Goal: Check status

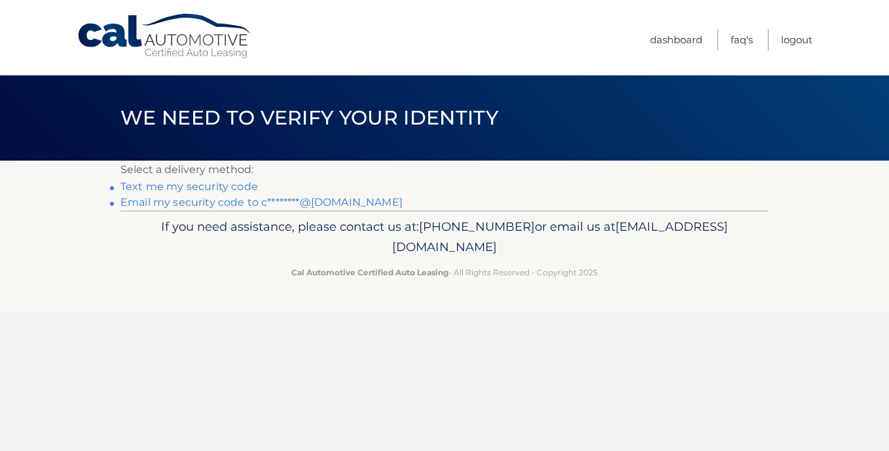
click at [172, 202] on link "Email my security code to c********@gmail.com" at bounding box center [261, 202] width 282 height 12
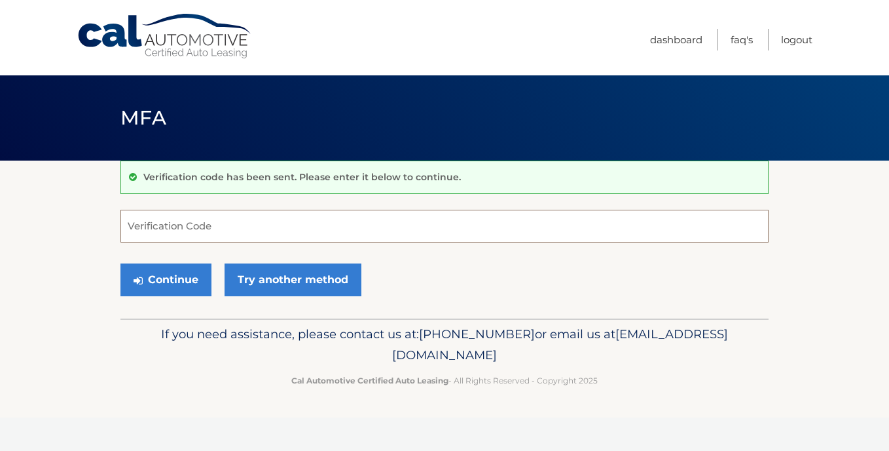
click at [162, 227] on input "Verification Code" at bounding box center [444, 226] width 648 height 33
click at [168, 227] on input "Verification Code" at bounding box center [444, 226] width 648 height 33
paste input "064476"
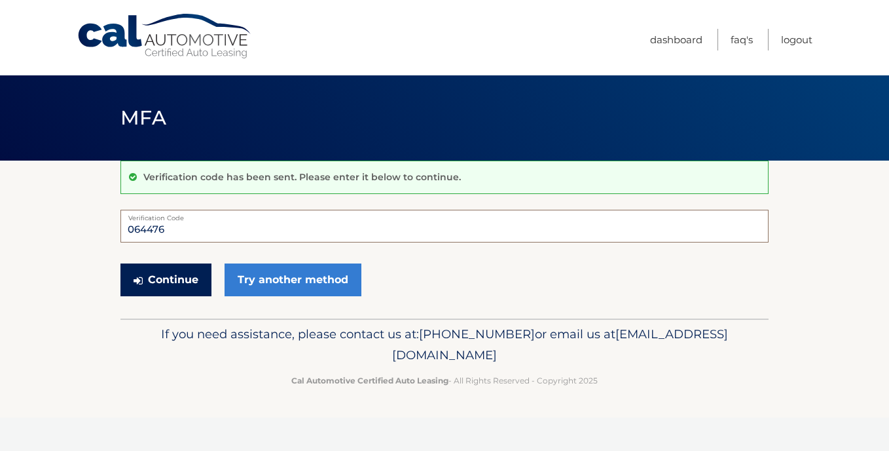
type input "064476"
click at [174, 287] on button "Continue" at bounding box center [165, 279] width 91 height 33
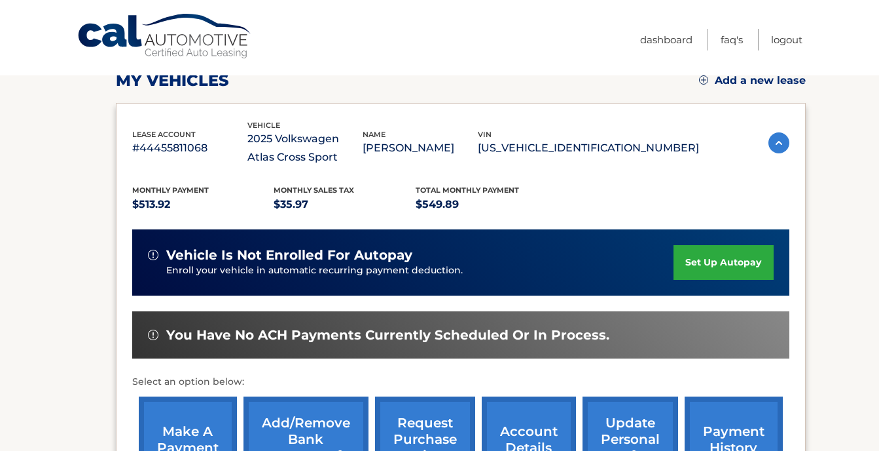
scroll to position [361, 0]
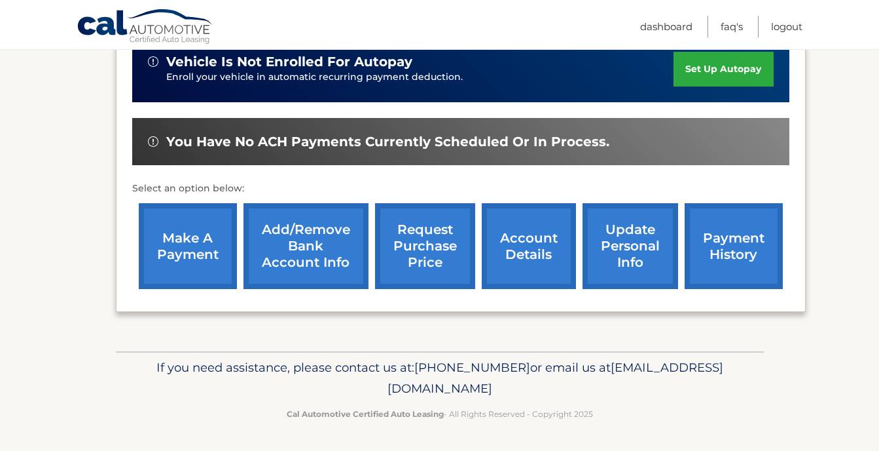
click at [733, 250] on link "payment history" at bounding box center [734, 246] width 98 height 86
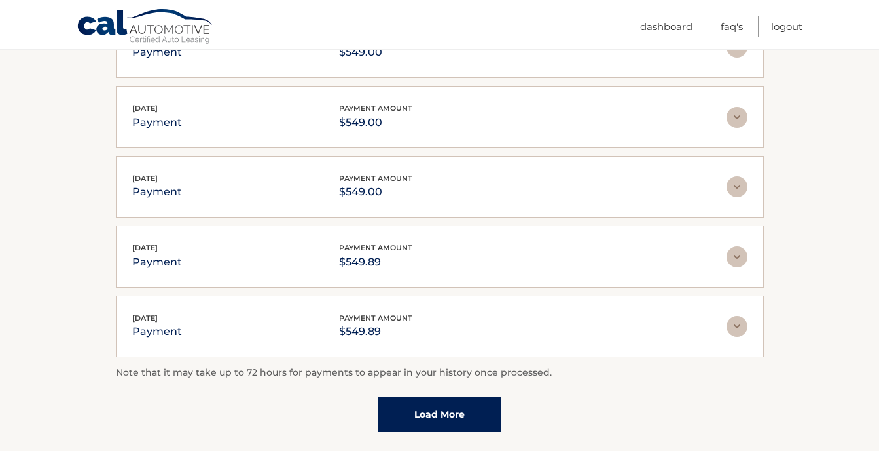
scroll to position [327, 0]
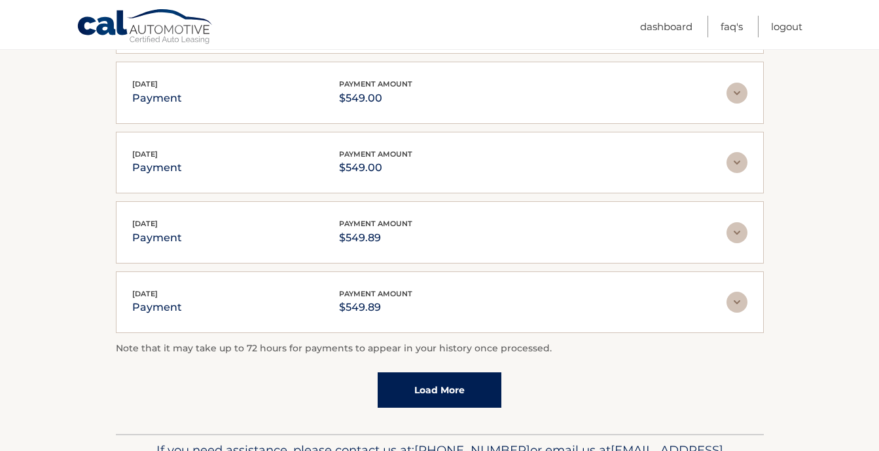
click at [444, 393] on link "Load More" at bounding box center [440, 389] width 124 height 35
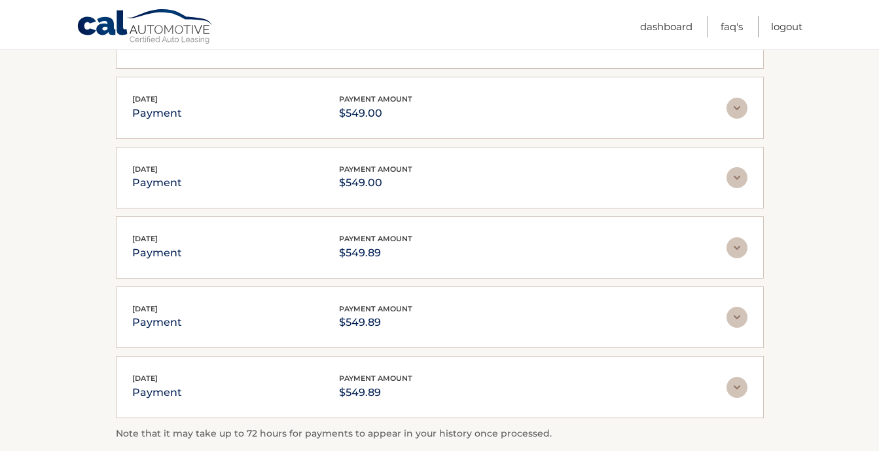
scroll to position [218, 0]
